Goal: Use online tool/utility: Utilize a website feature to perform a specific function

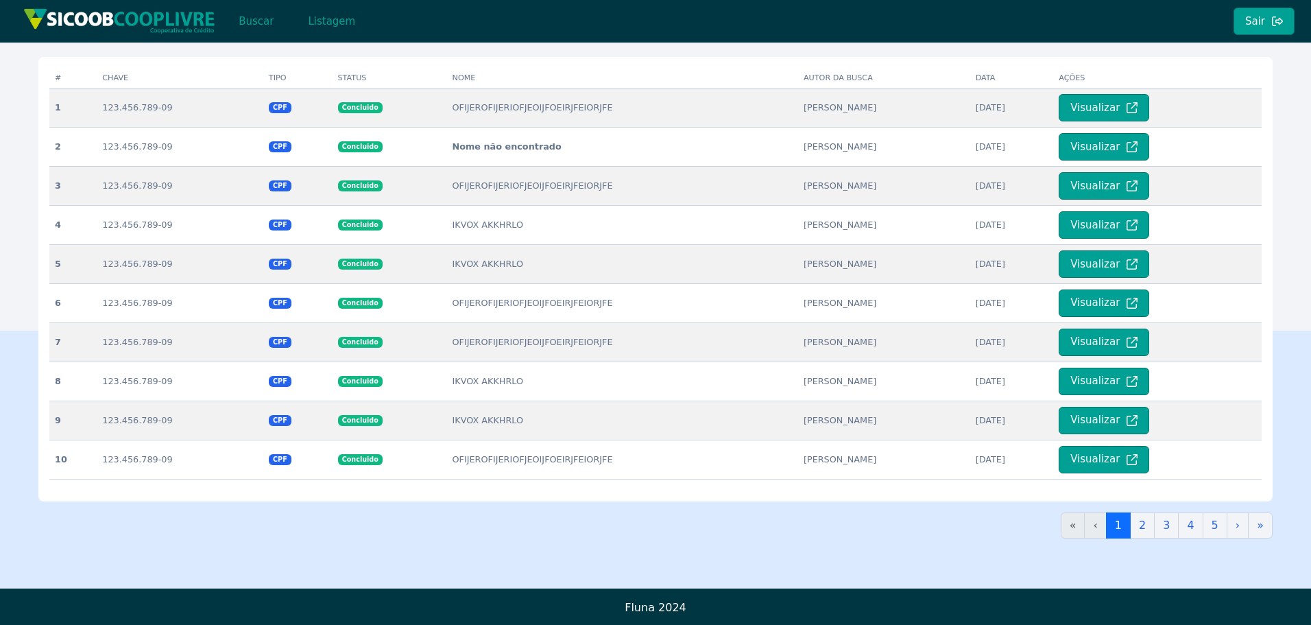
scroll to position [298, 0]
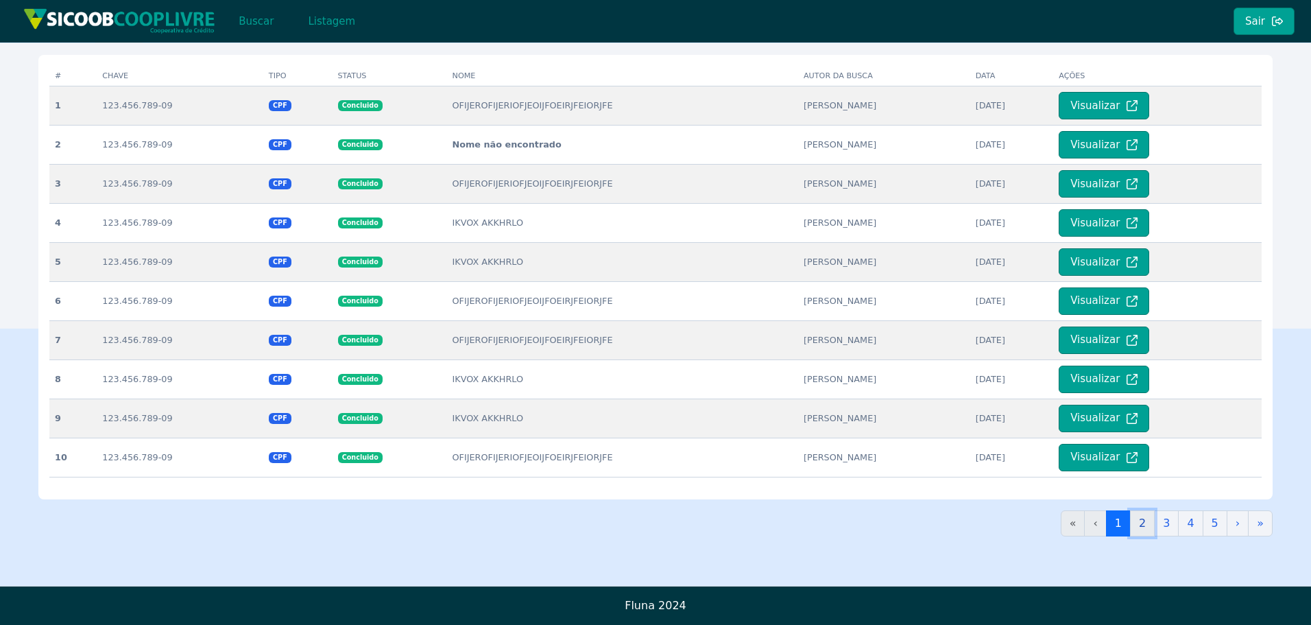
click at [1145, 524] on link "2" at bounding box center [1142, 523] width 25 height 26
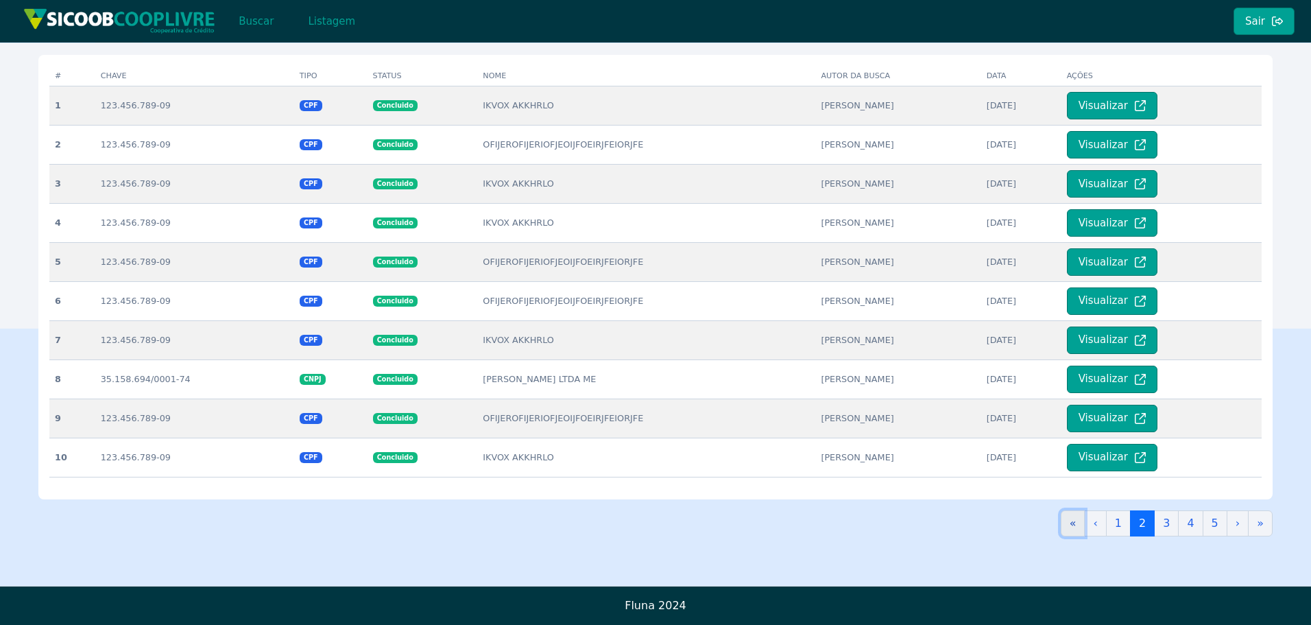
click at [1086, 523] on link "«" at bounding box center [1073, 523] width 25 height 26
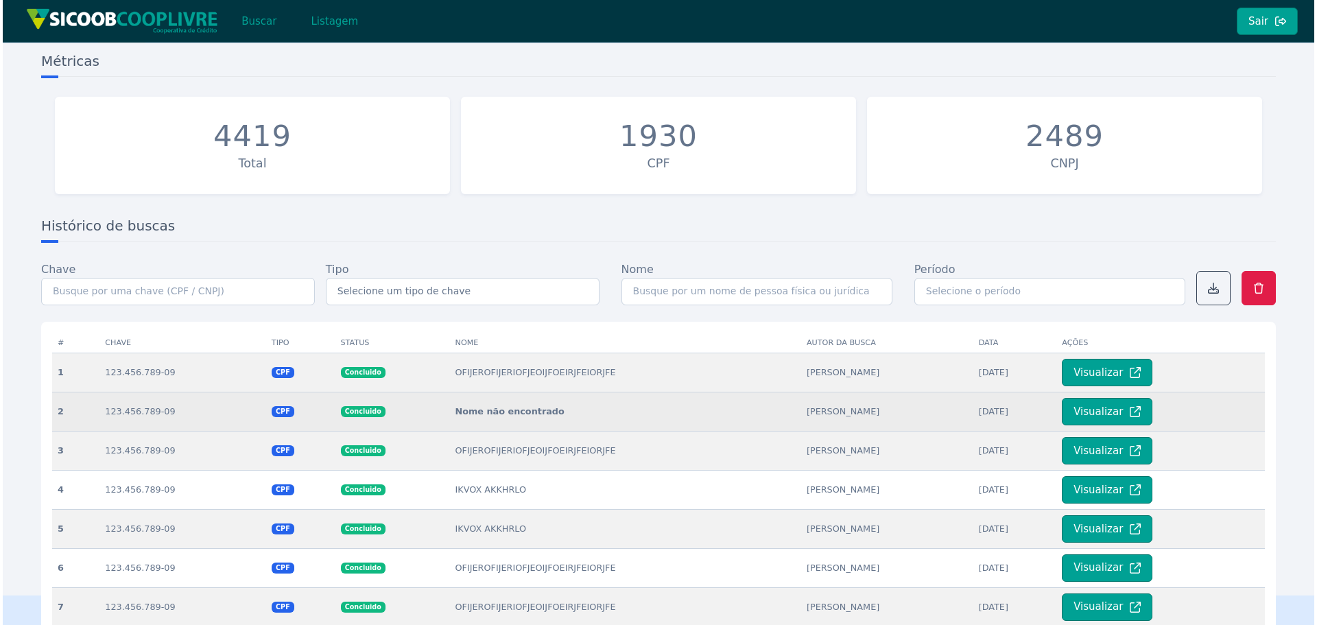
scroll to position [0, 0]
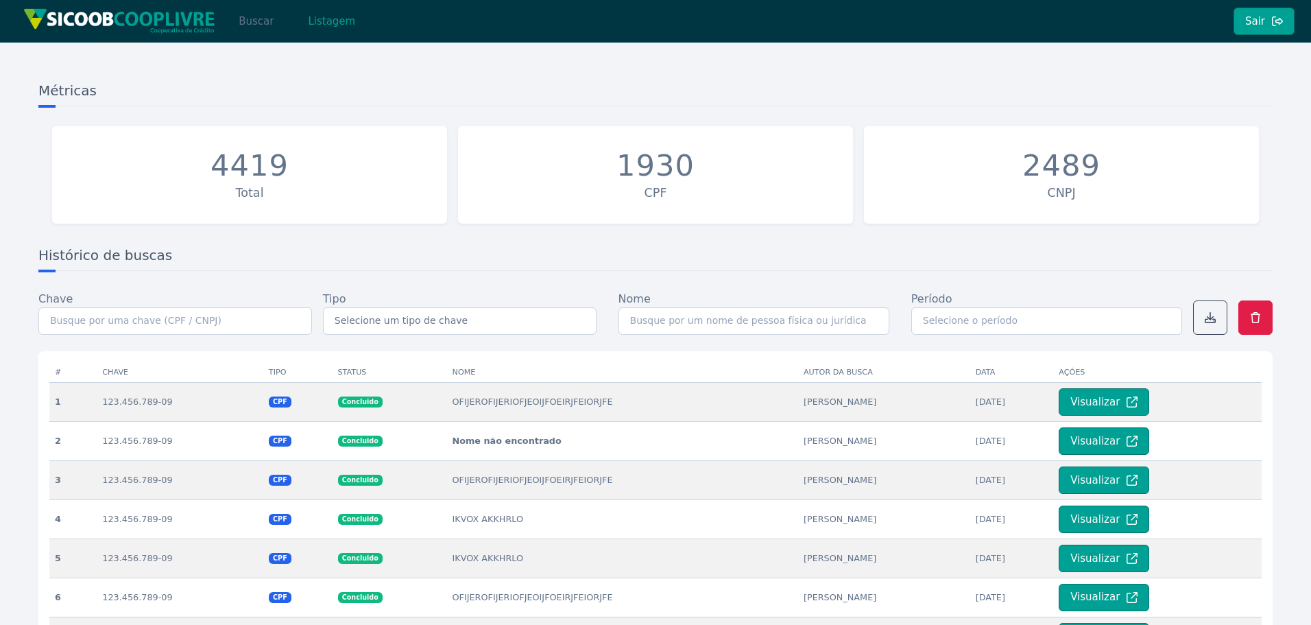
click at [254, 31] on button "Buscar" at bounding box center [256, 21] width 58 height 27
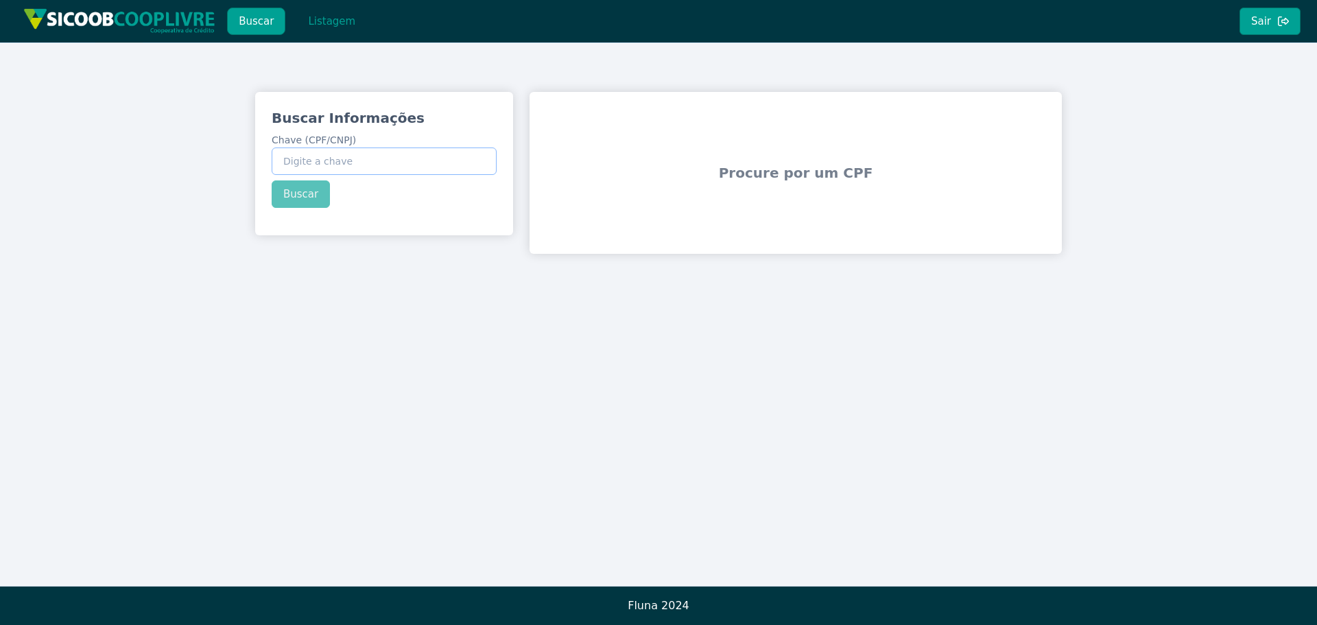
click at [368, 155] on input "Chave (CPF/CNPJ)" at bounding box center [384, 160] width 225 height 27
paste input "03.842.890/0001-77"
click at [291, 195] on button "Buscar" at bounding box center [301, 193] width 58 height 27
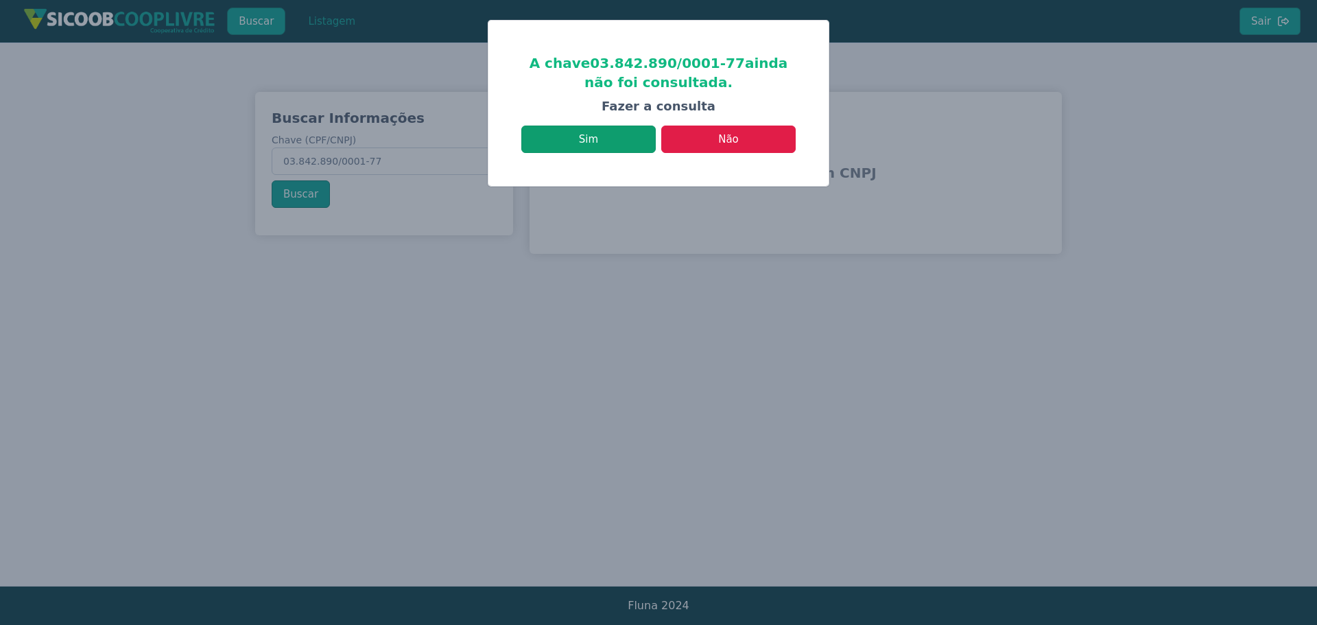
click at [625, 141] on button "Sim" at bounding box center [588, 139] width 134 height 27
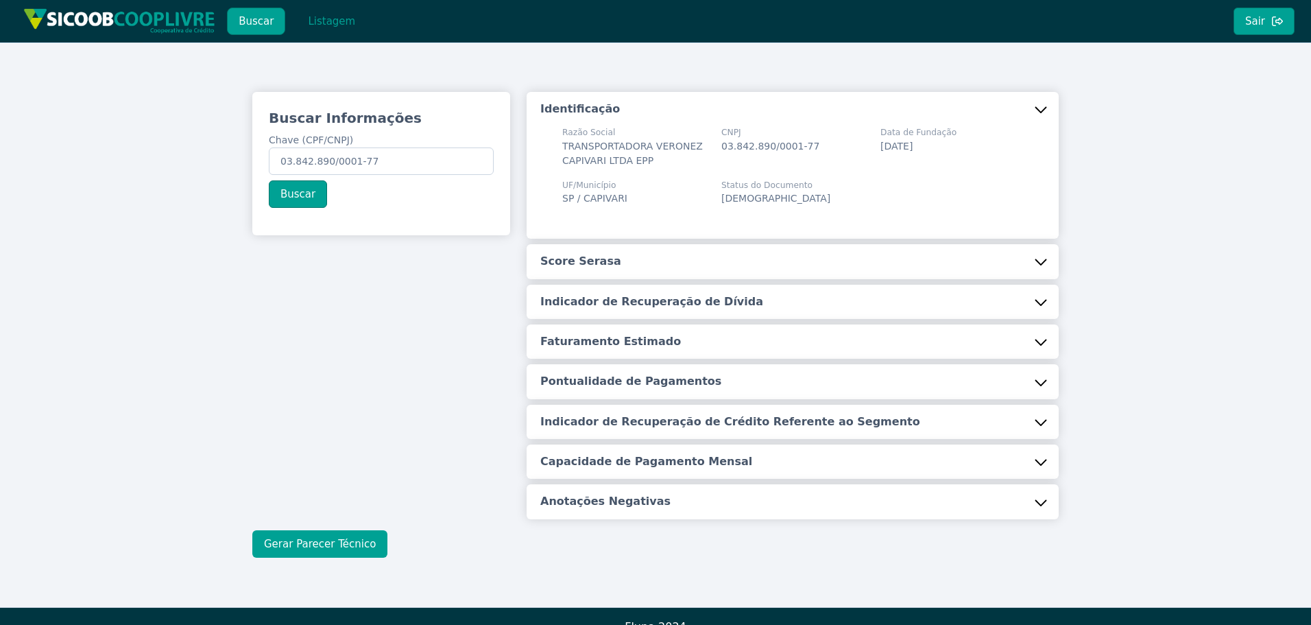
click at [353, 543] on button "Gerar Parecer Técnico" at bounding box center [319, 543] width 135 height 27
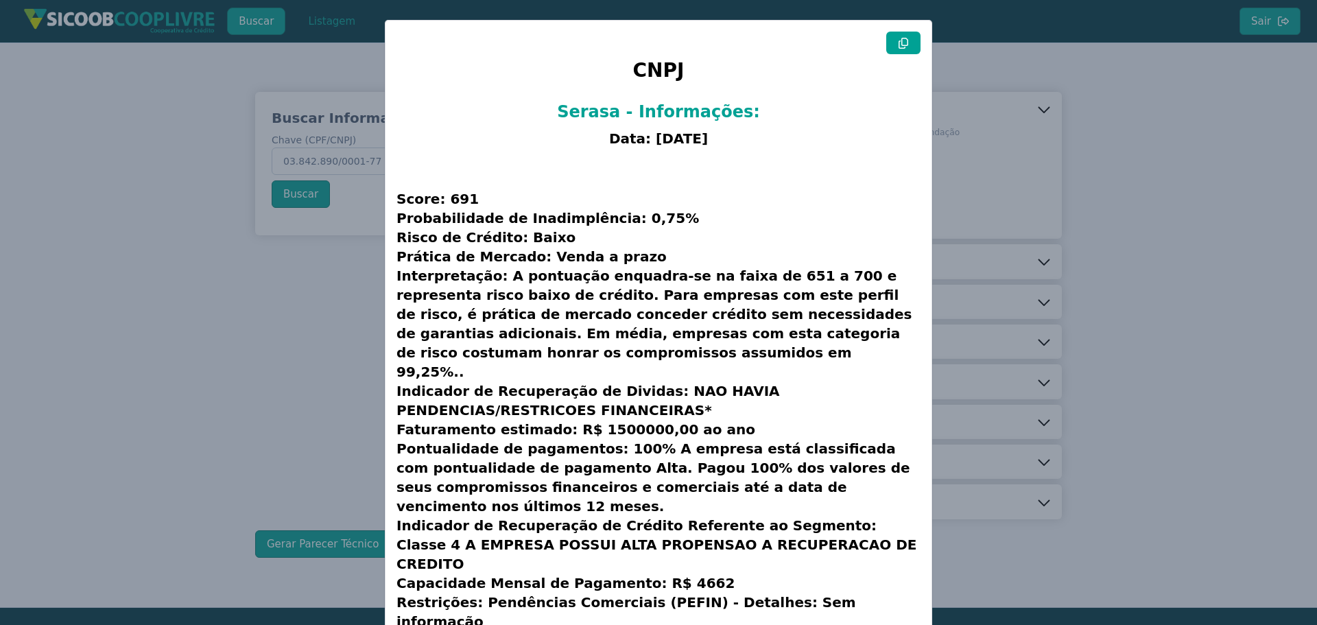
click at [894, 47] on button at bounding box center [903, 43] width 34 height 23
click at [147, 342] on modal-container "CNPJ Serasa - Informações: Data: [DATE] Score: 691 Probabilidade de Inadimplênc…" at bounding box center [658, 312] width 1317 height 625
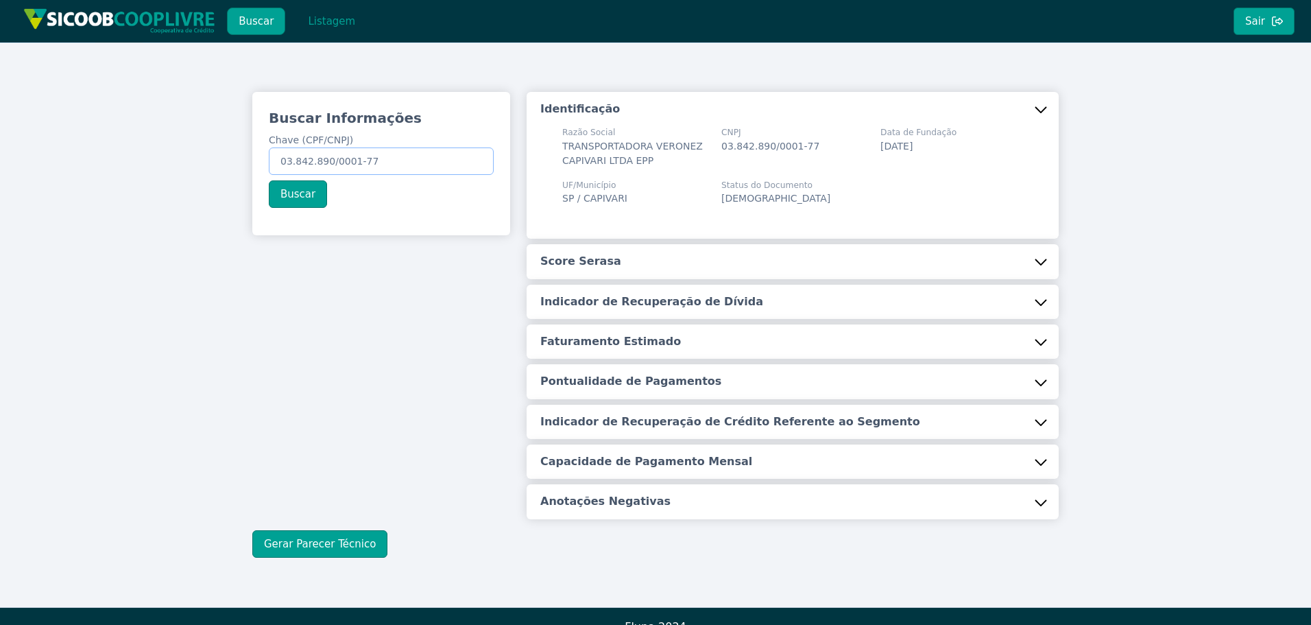
click at [388, 161] on input "03.842.890/0001-77" at bounding box center [381, 160] width 225 height 27
paste input "361.768.818-70"
type input "361.768.818-70"
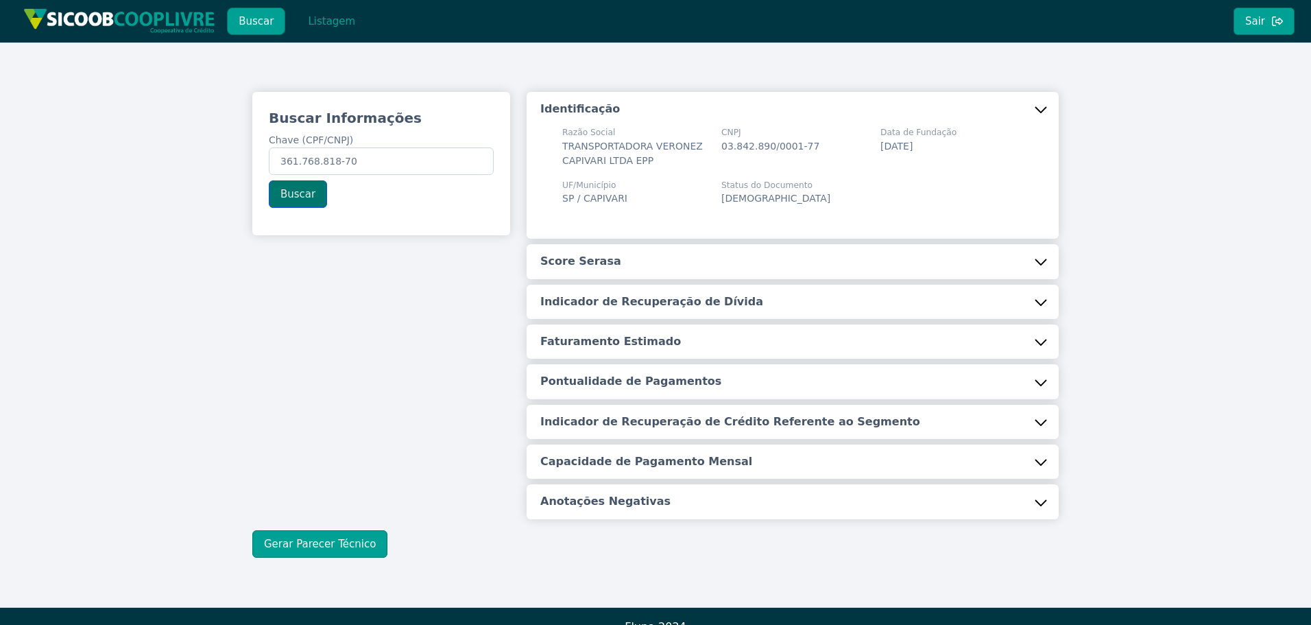
click at [307, 193] on button "Buscar" at bounding box center [298, 193] width 58 height 27
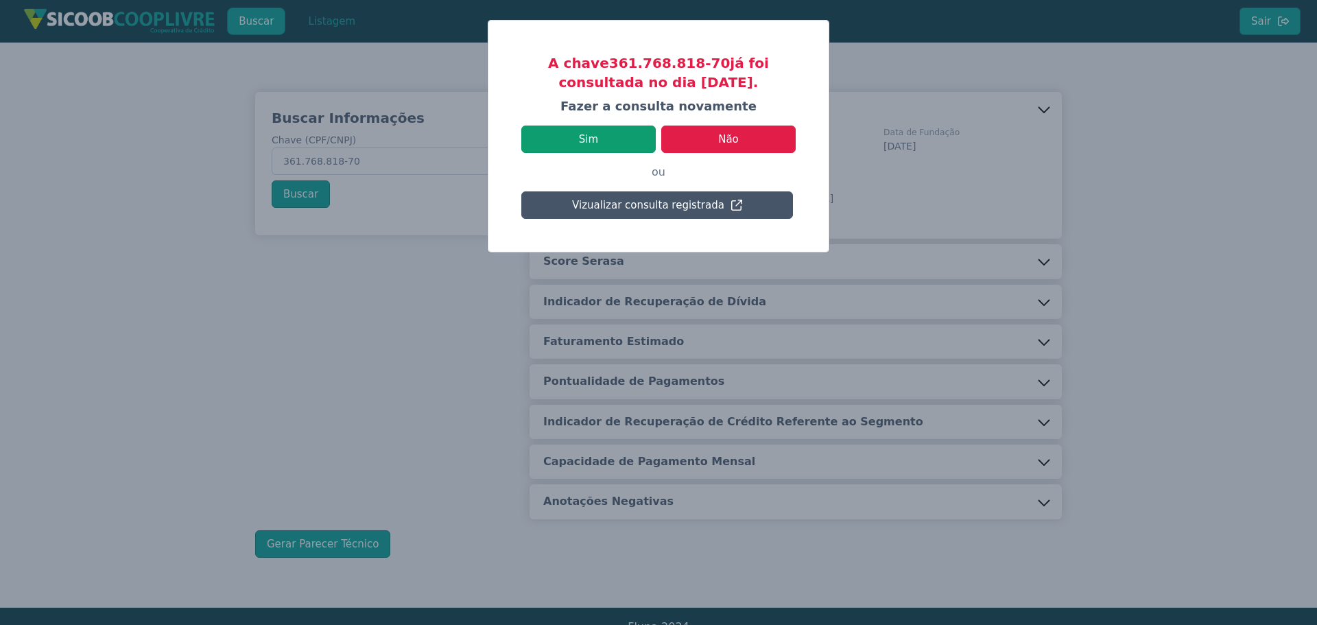
click at [593, 145] on button "Sim" at bounding box center [588, 139] width 134 height 27
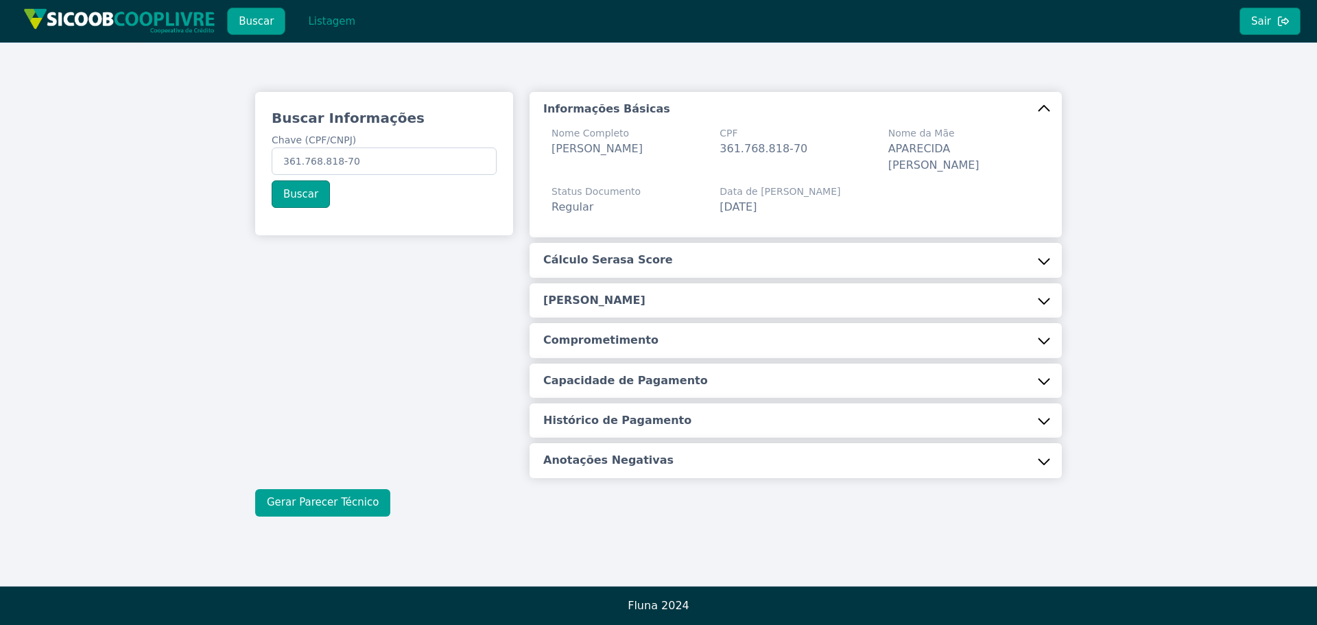
click at [311, 508] on button "Gerar Parecer Técnico" at bounding box center [322, 502] width 135 height 27
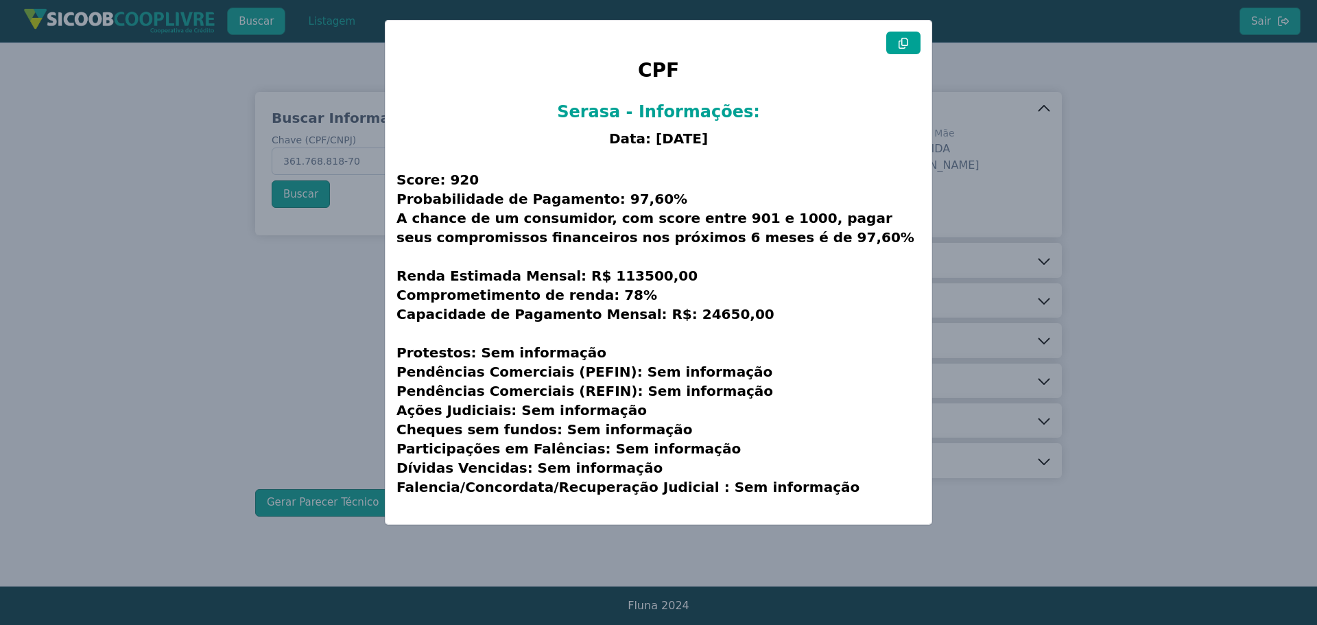
click at [899, 45] on icon at bounding box center [904, 43] width 10 height 11
click at [1173, 420] on modal-container "CPF Serasa - Informações: Data: [DATE] Score: 920 Probabilidade de Pagamento: 9…" at bounding box center [658, 312] width 1317 height 625
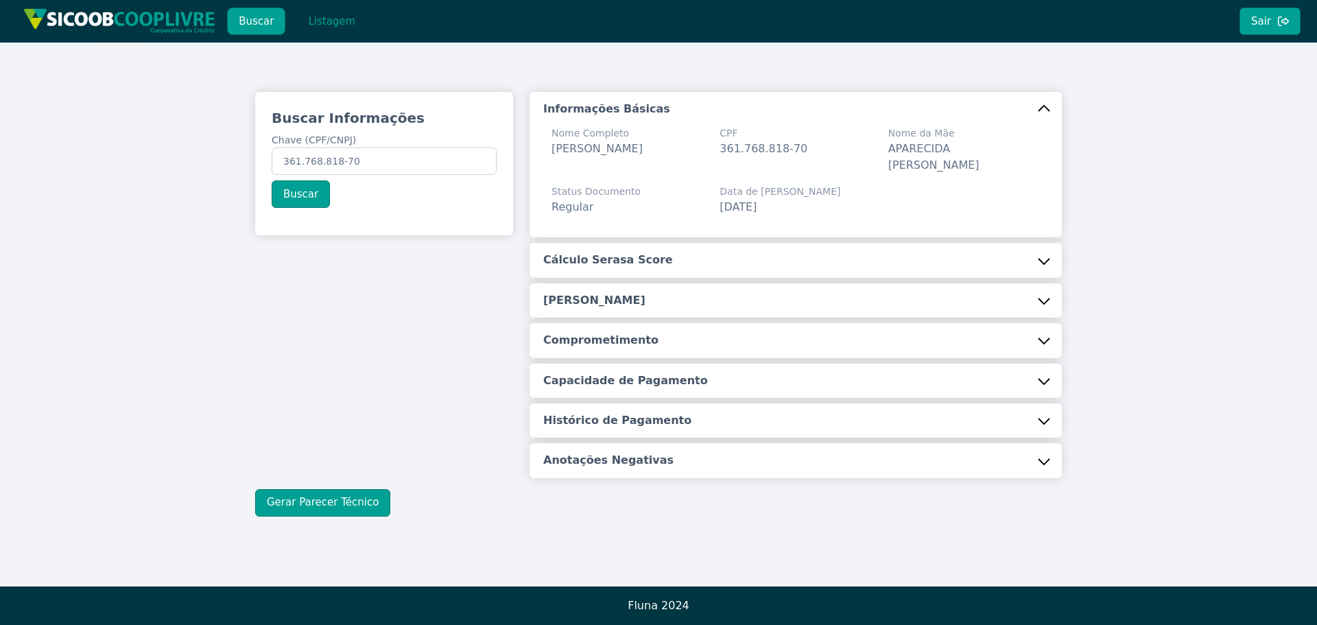
click at [85, 385] on div "Buscar Informações Chave (CPF/CNPJ) 361.768.818-70 Buscar Informações Básicas N…" at bounding box center [658, 304] width 1317 height 523
click at [332, 21] on button "Listagem" at bounding box center [331, 21] width 71 height 27
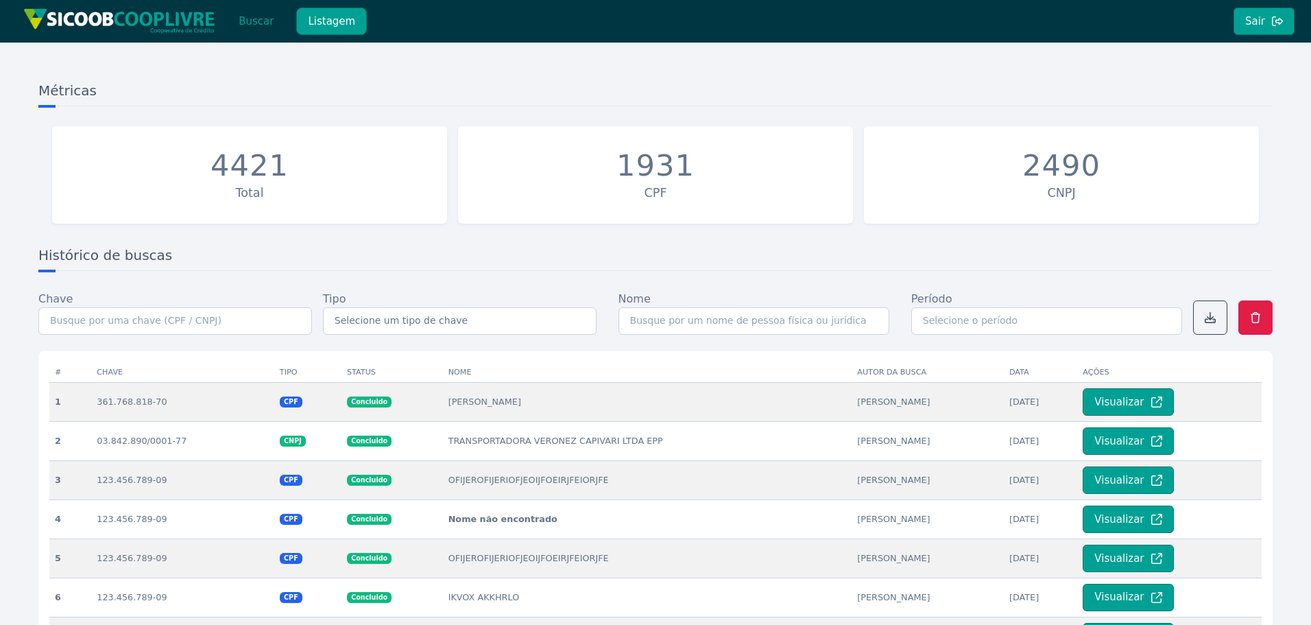
click at [249, 20] on button "Buscar" at bounding box center [256, 21] width 58 height 27
